Goal: Find specific page/section: Find specific page/section

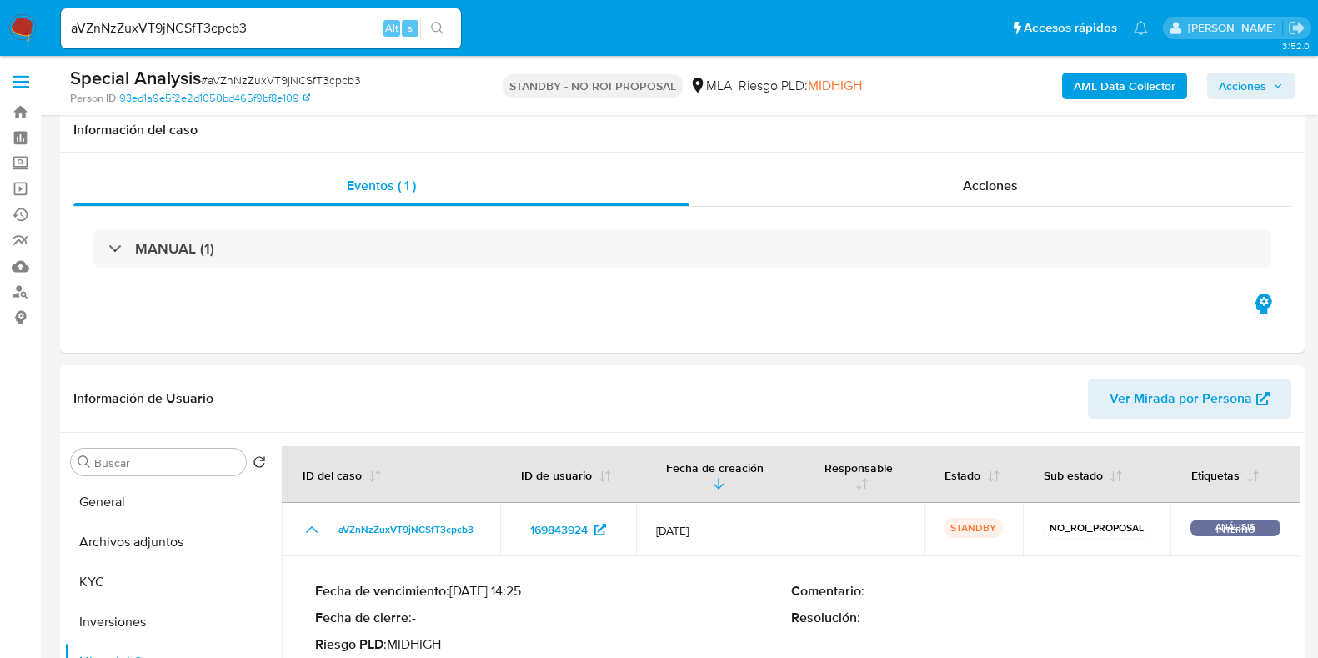
select select "10"
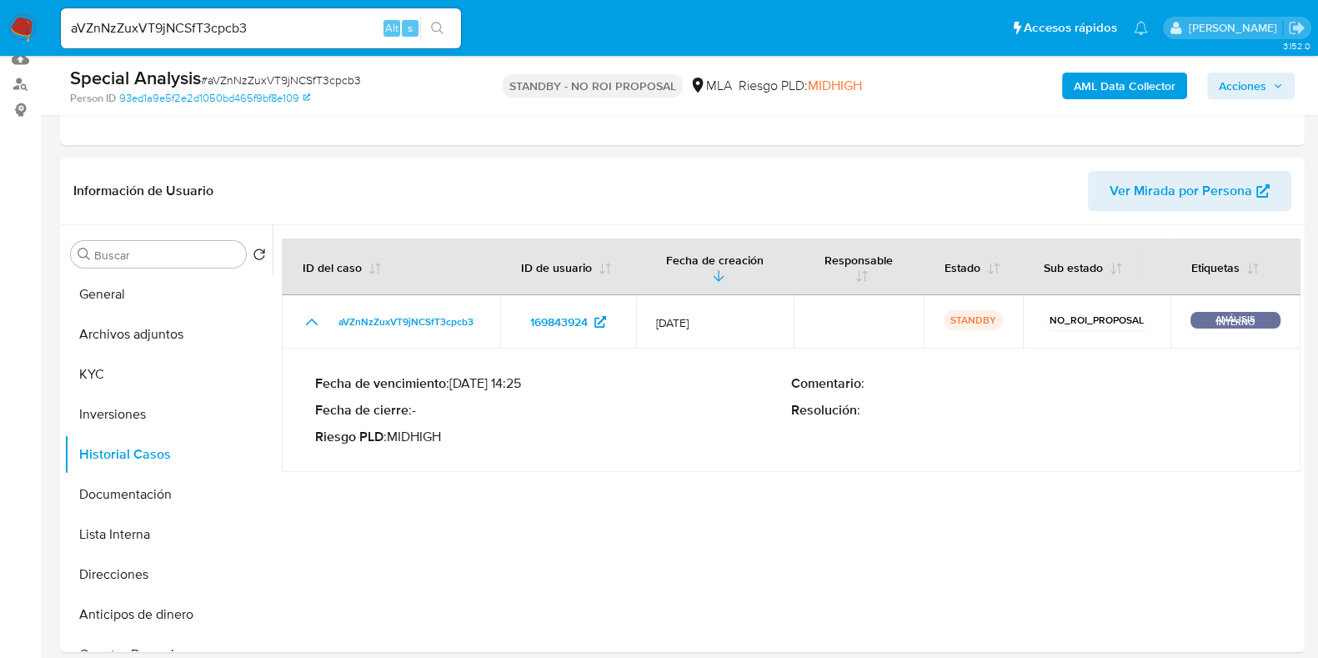
click at [17, 34] on img at bounding box center [22, 28] width 28 height 28
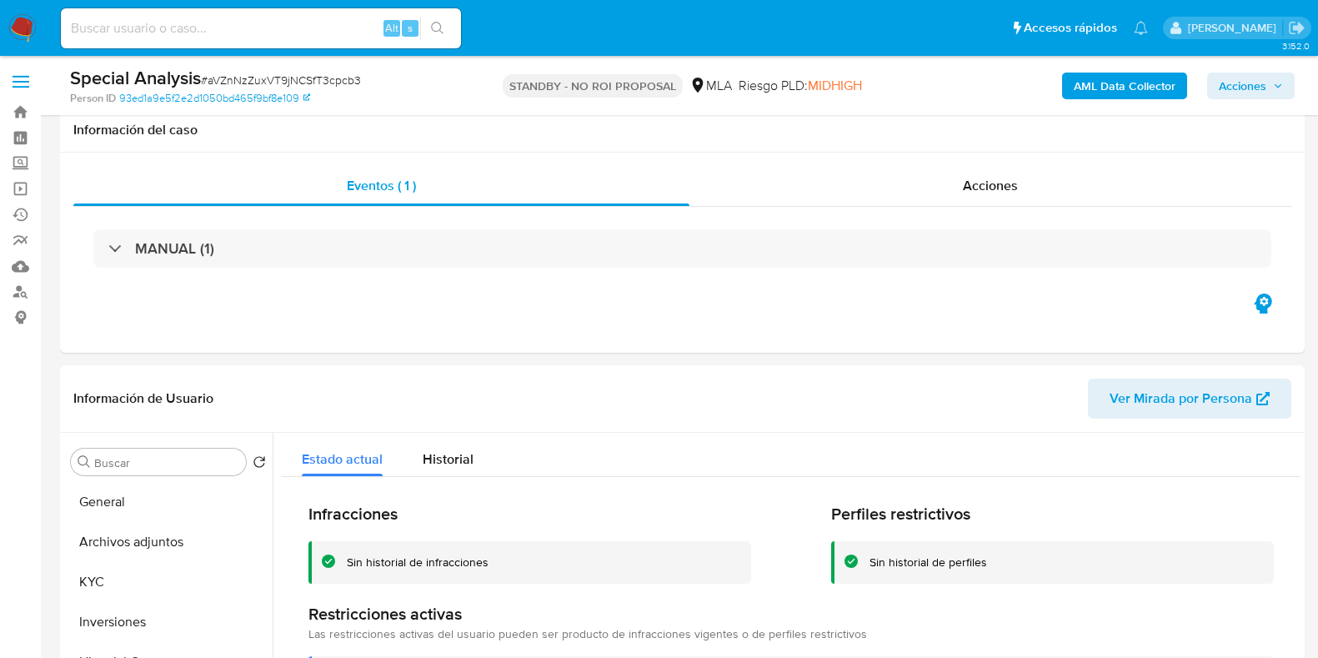
select select "10"
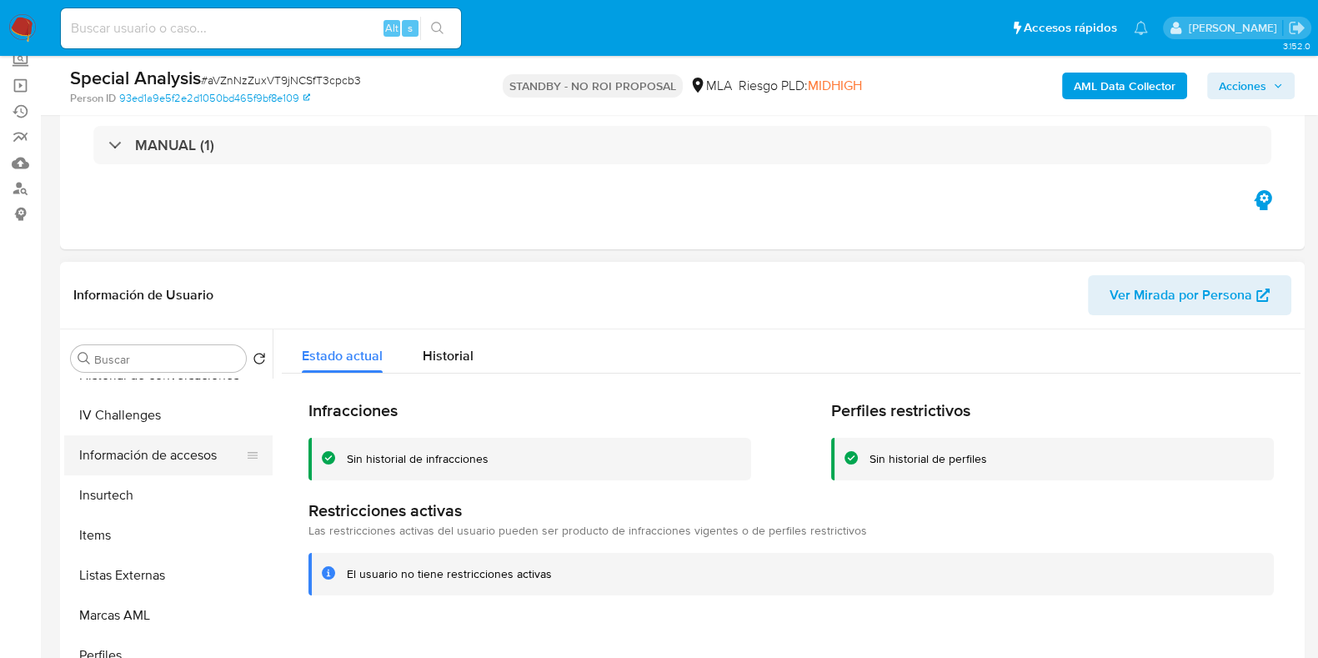
scroll to position [745, 0]
click at [705, 276] on header "Información de Usuario Ver Mirada por Persona" at bounding box center [682, 295] width 1218 height 40
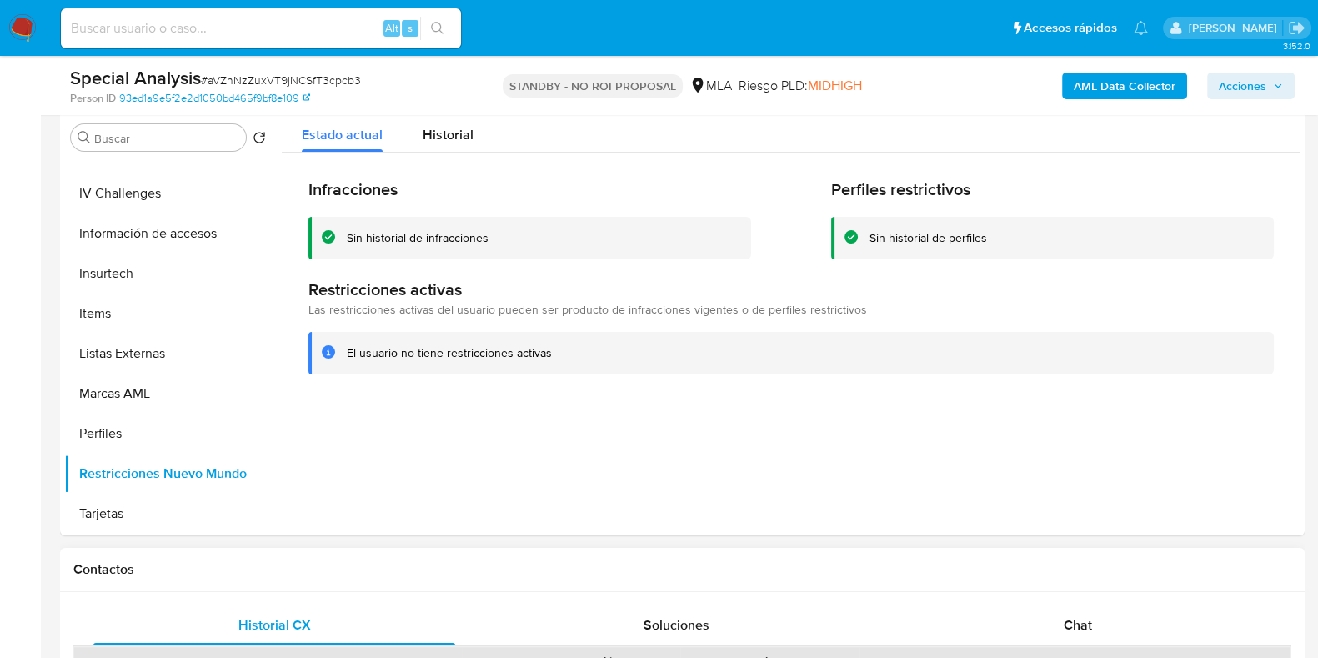
scroll to position [208, 0]
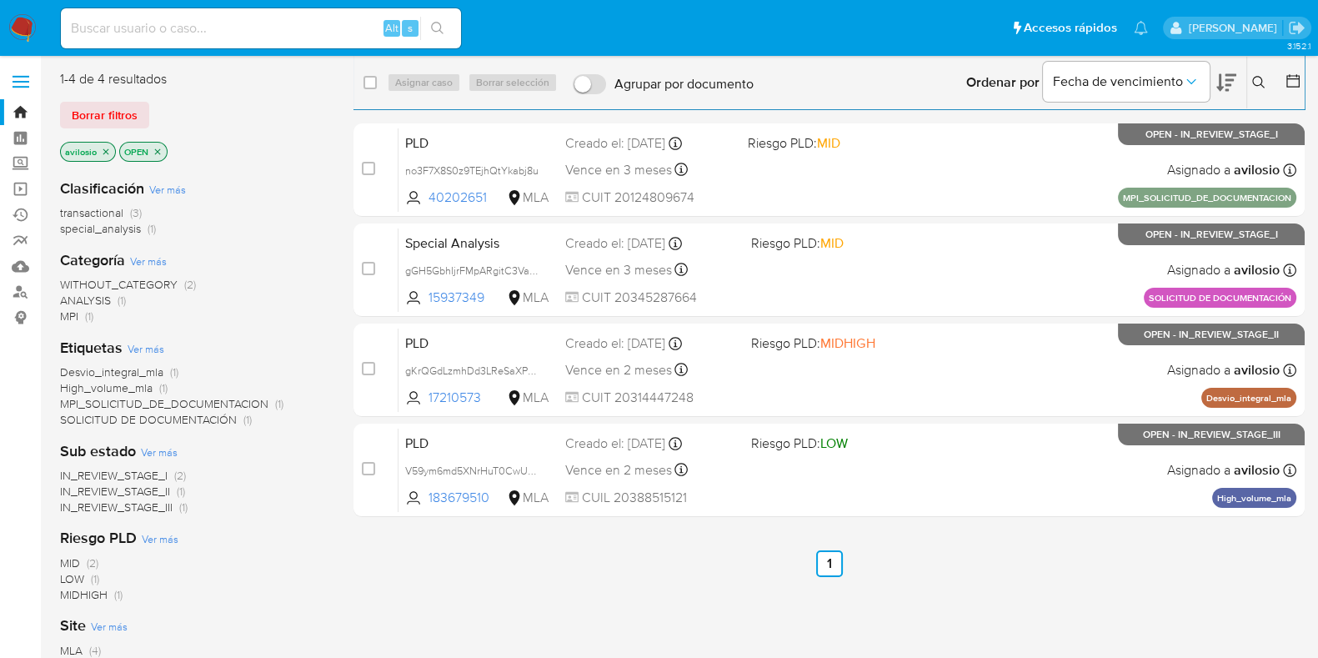
click at [881, 551] on ul "Anterior 1 Siguiente" at bounding box center [829, 563] width 951 height 27
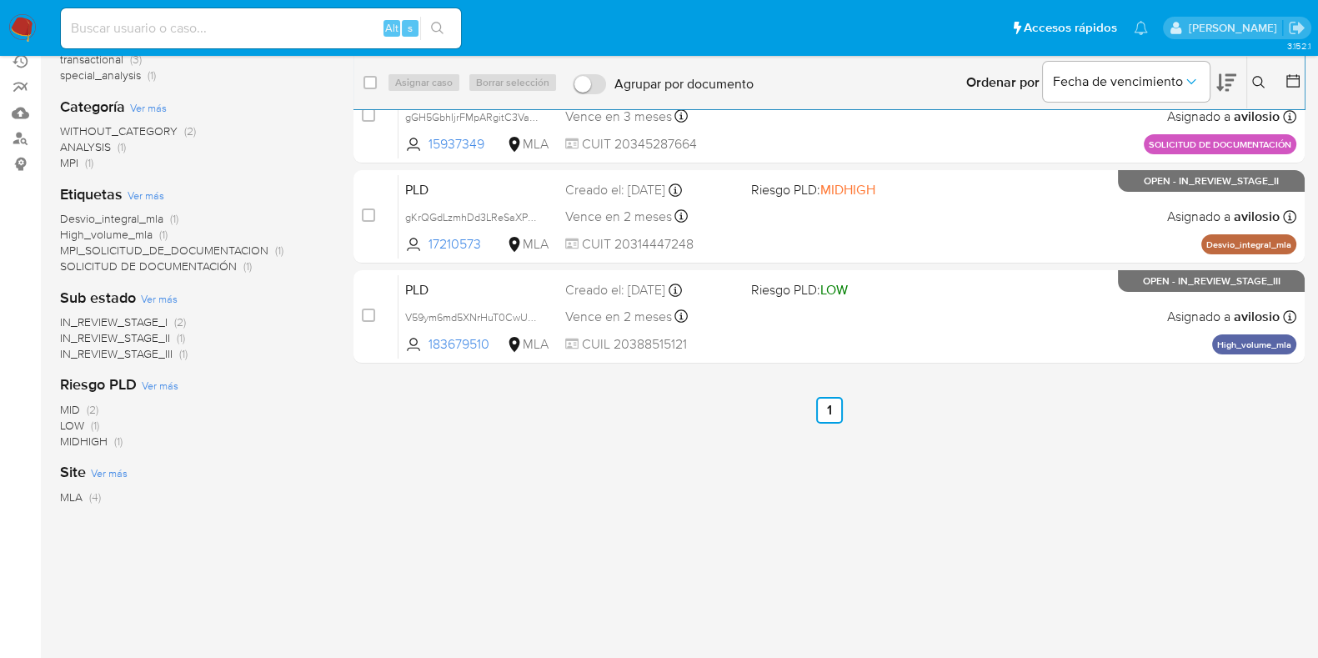
scroll to position [164, 0]
